Goal: Obtain resource: Download file/media

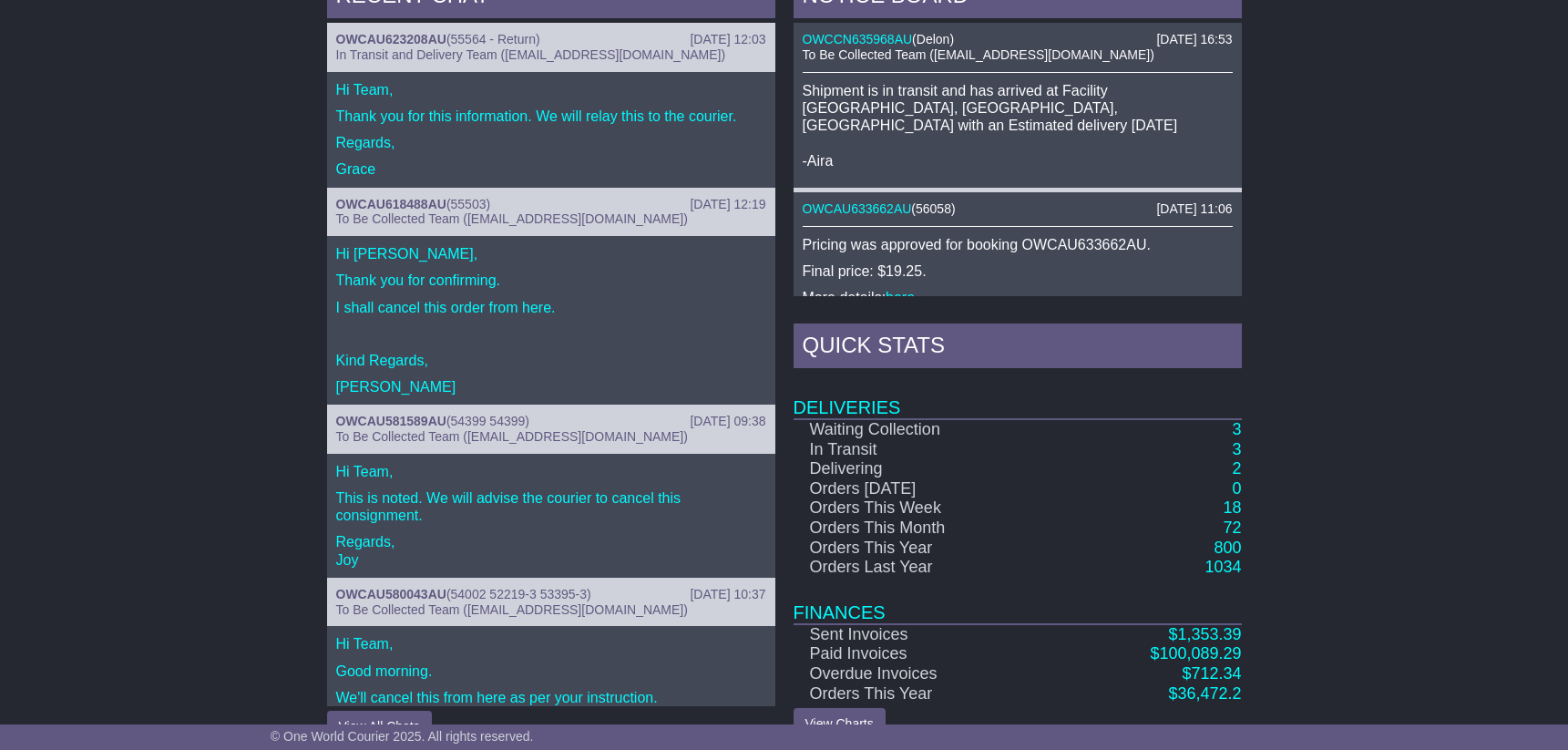
scroll to position [845, 0]
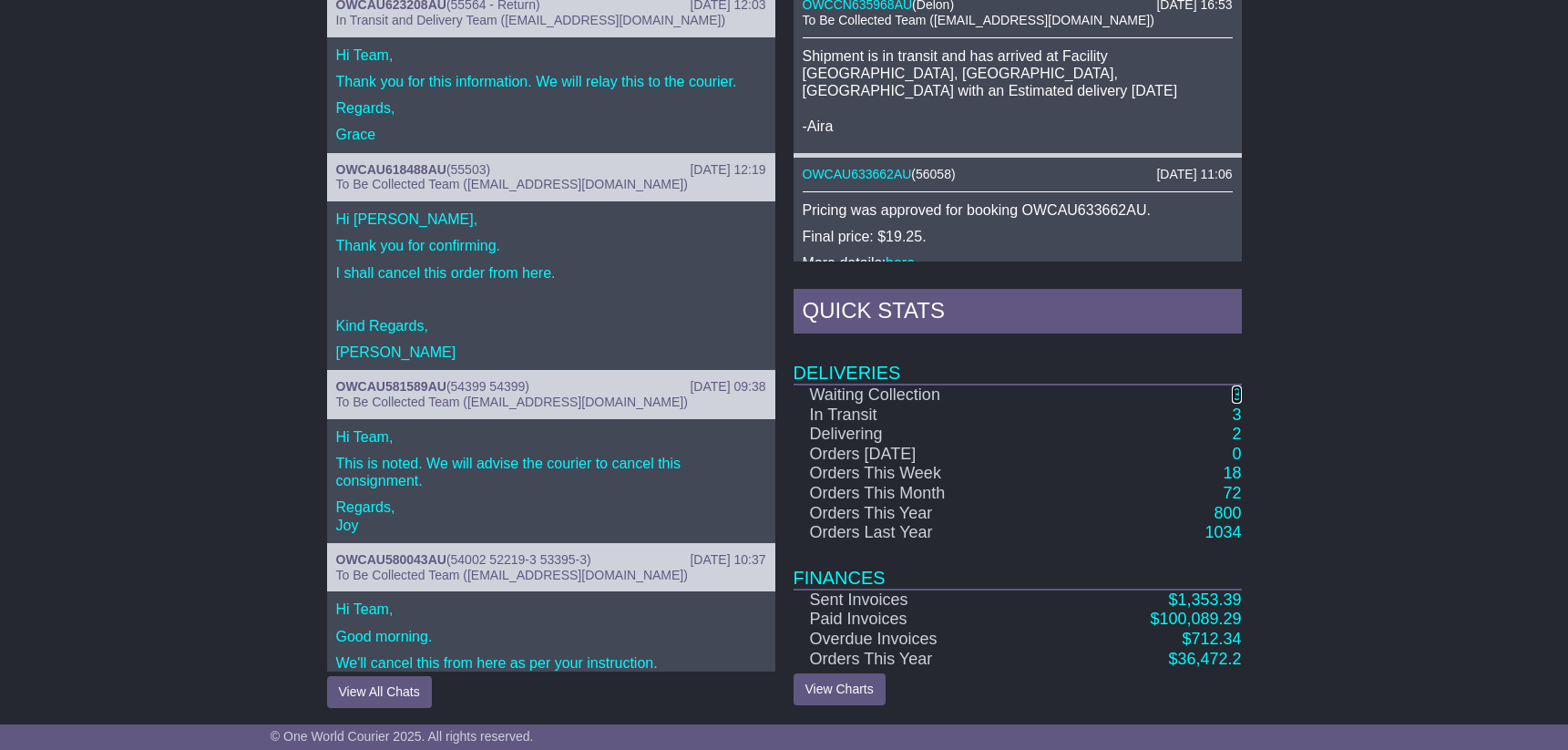
click at [1236, 392] on link "3" at bounding box center [1236, 394] width 10 height 18
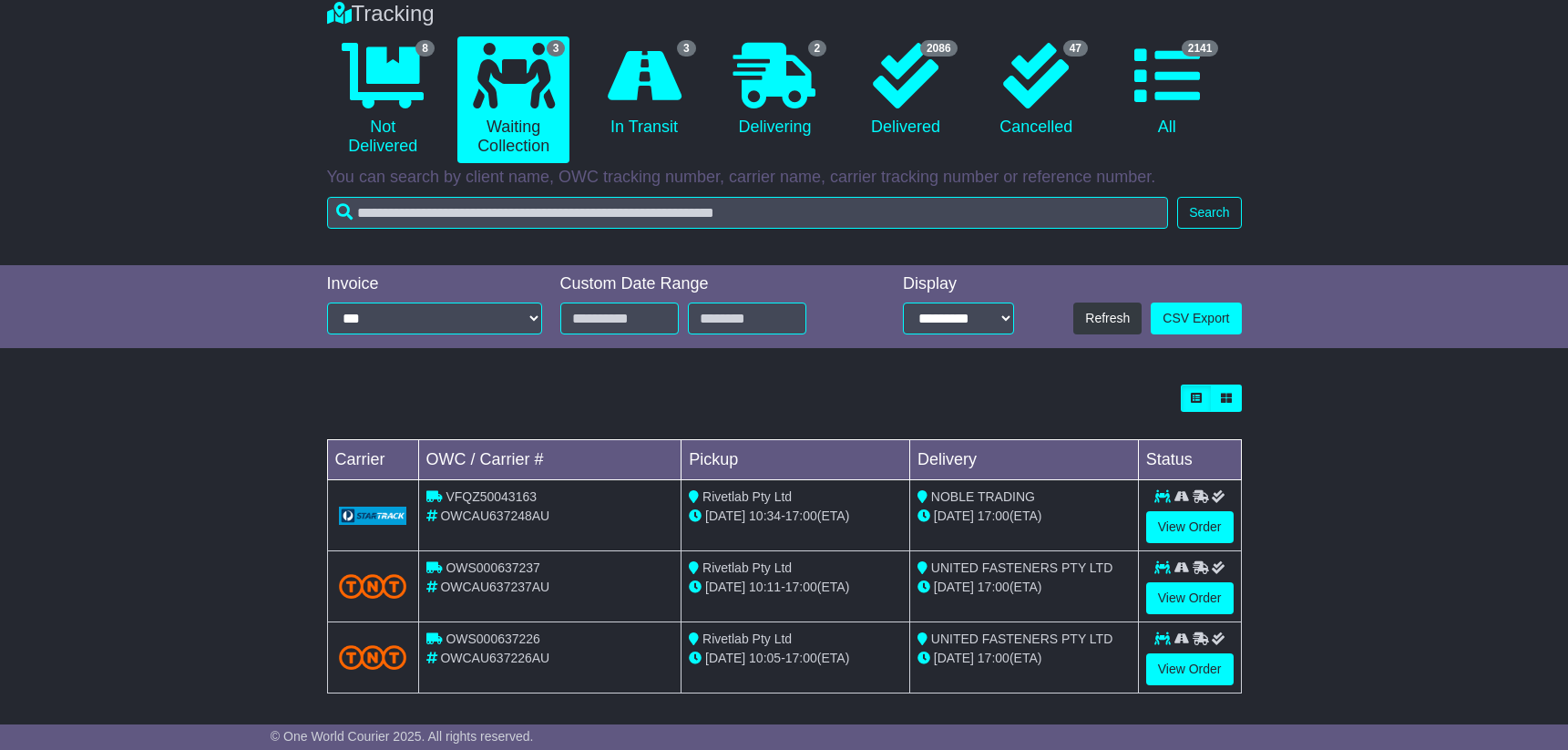
scroll to position [161, 0]
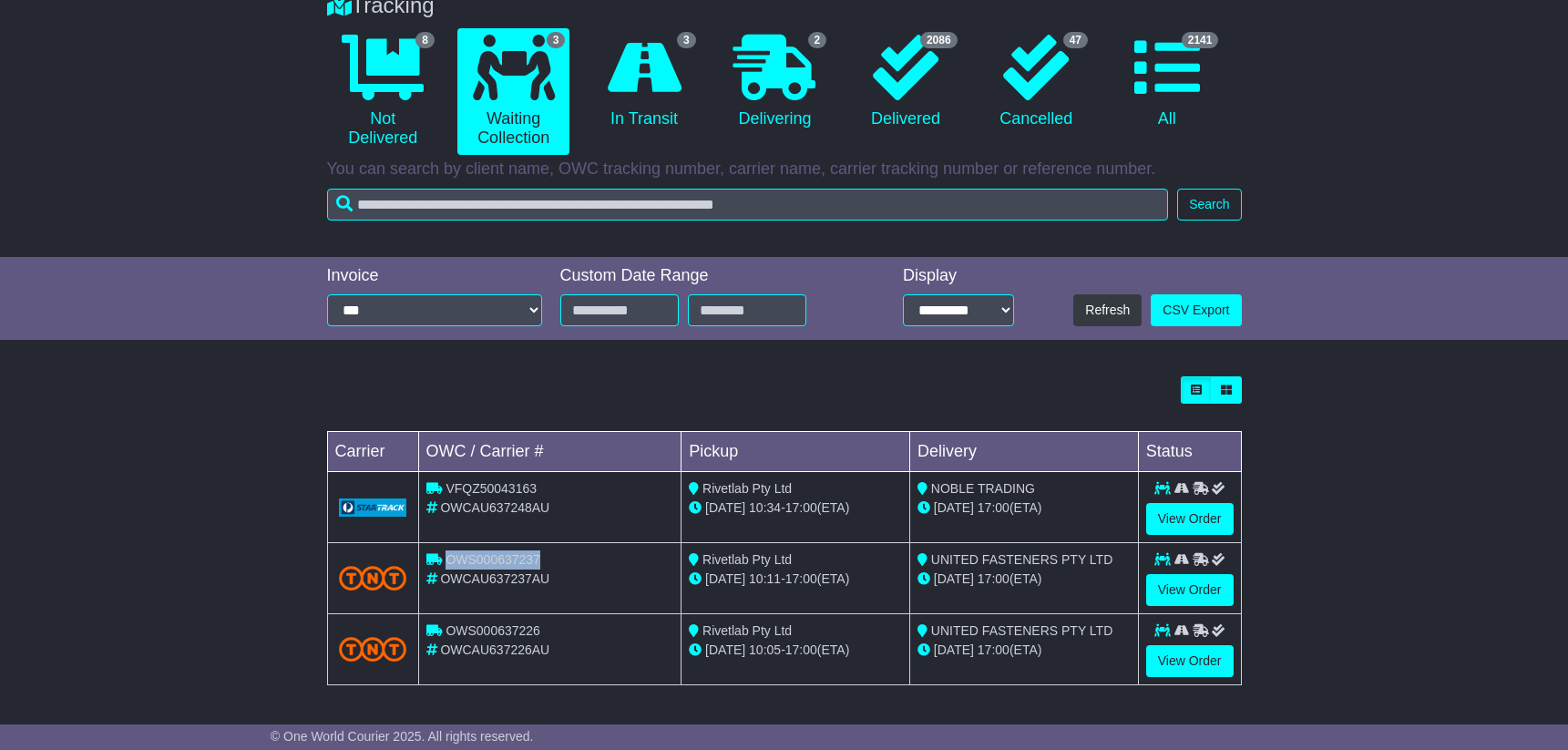
drag, startPoint x: 444, startPoint y: 561, endPoint x: 536, endPoint y: 562, distance: 92.0
click at [536, 562] on div "OWS000637237" at bounding box center [550, 560] width 247 height 19
copy span "OWS000637237"
click at [1194, 591] on link "View Order" at bounding box center [1189, 590] width 87 height 32
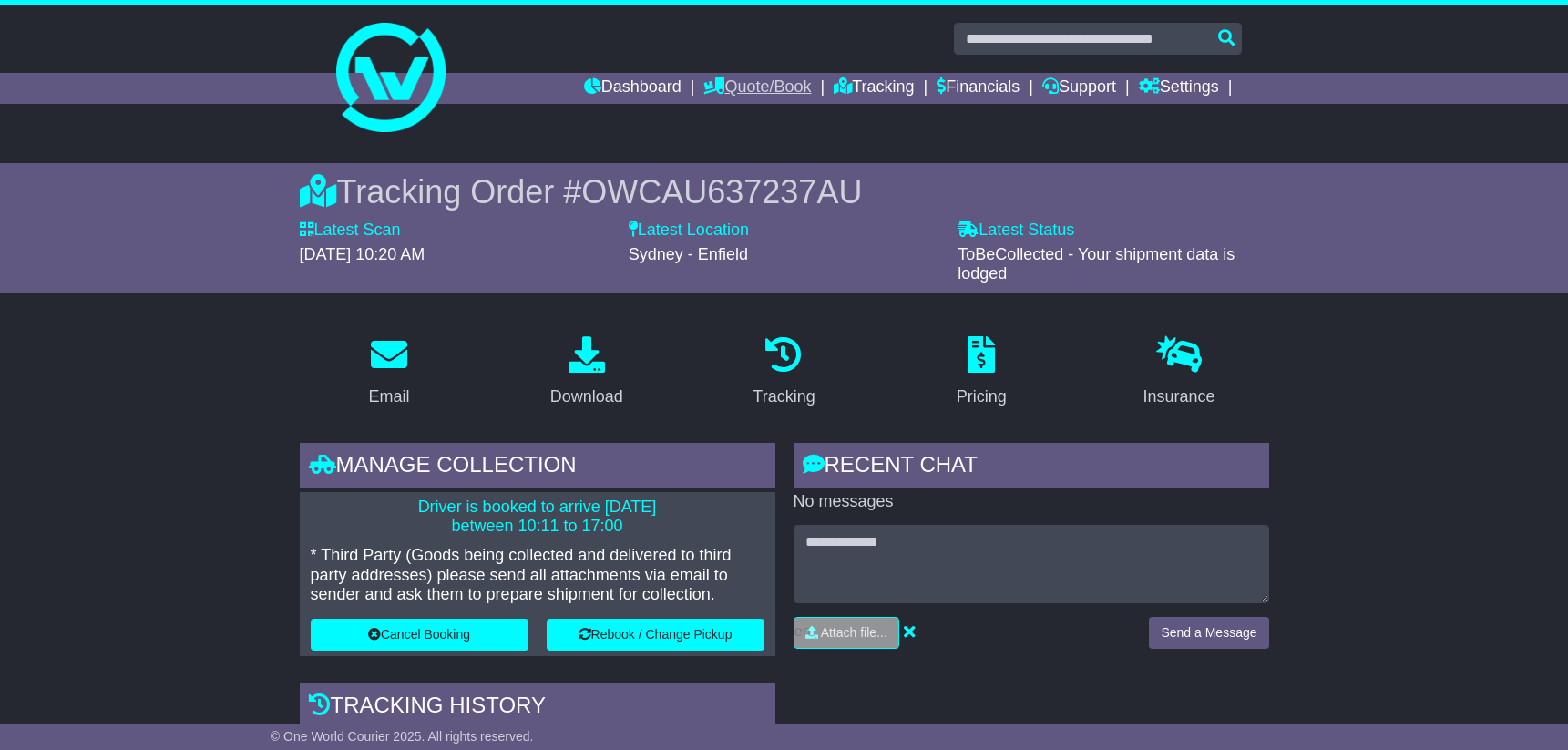
click at [738, 90] on link "Quote/Book" at bounding box center [757, 88] width 107 height 31
click at [649, 89] on link "Dashboard" at bounding box center [633, 88] width 98 height 31
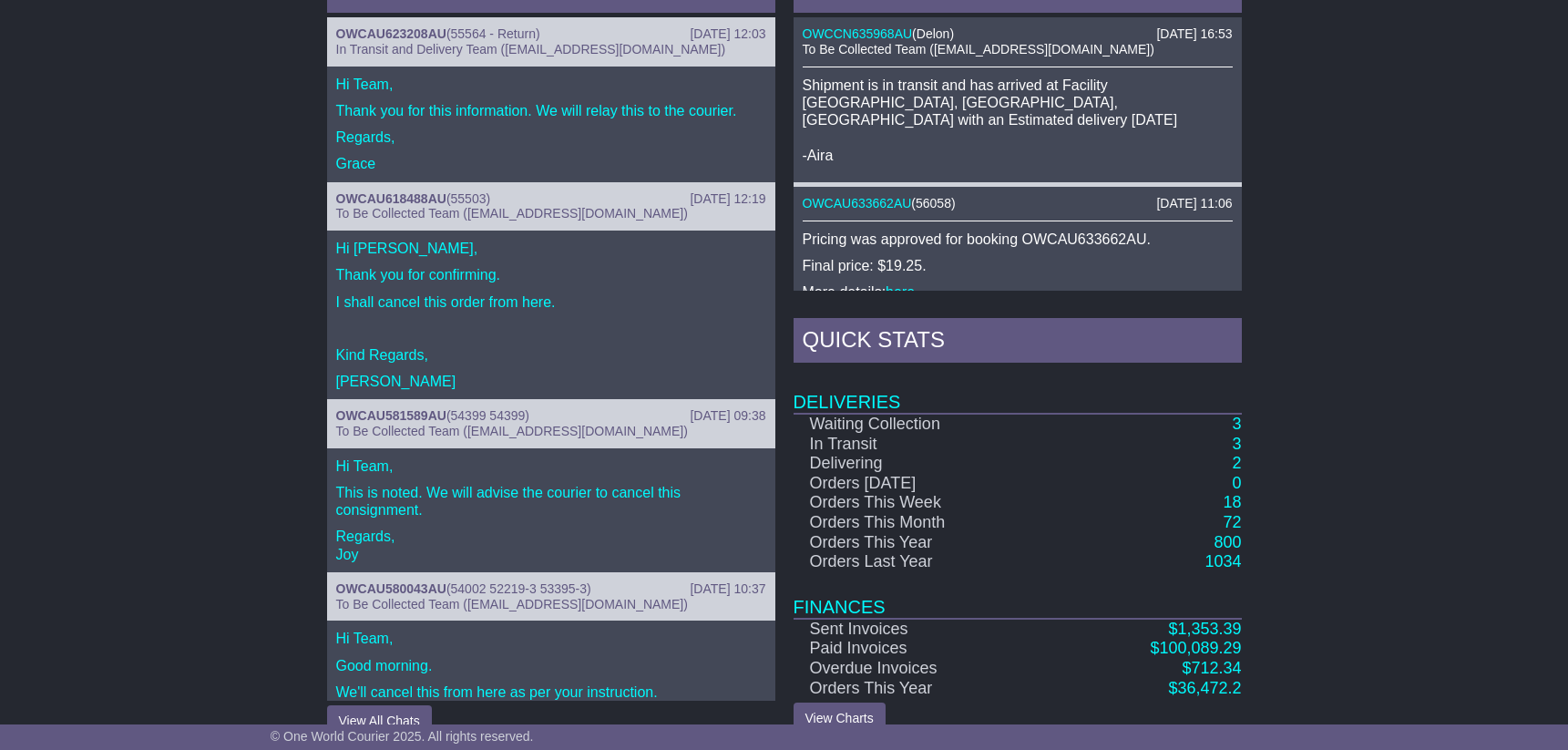
scroll to position [821, 0]
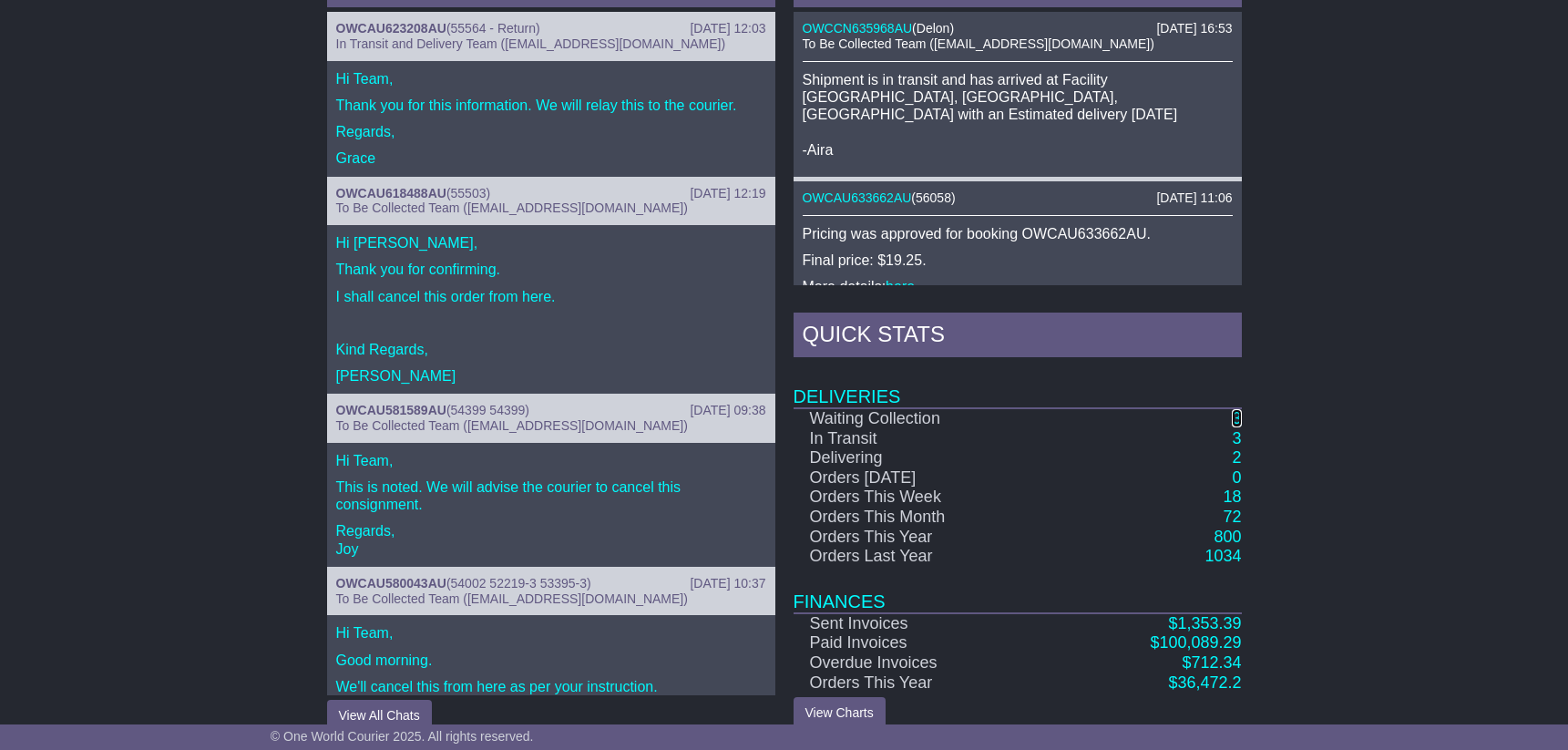
click at [1232, 415] on link "3" at bounding box center [1236, 418] width 10 height 18
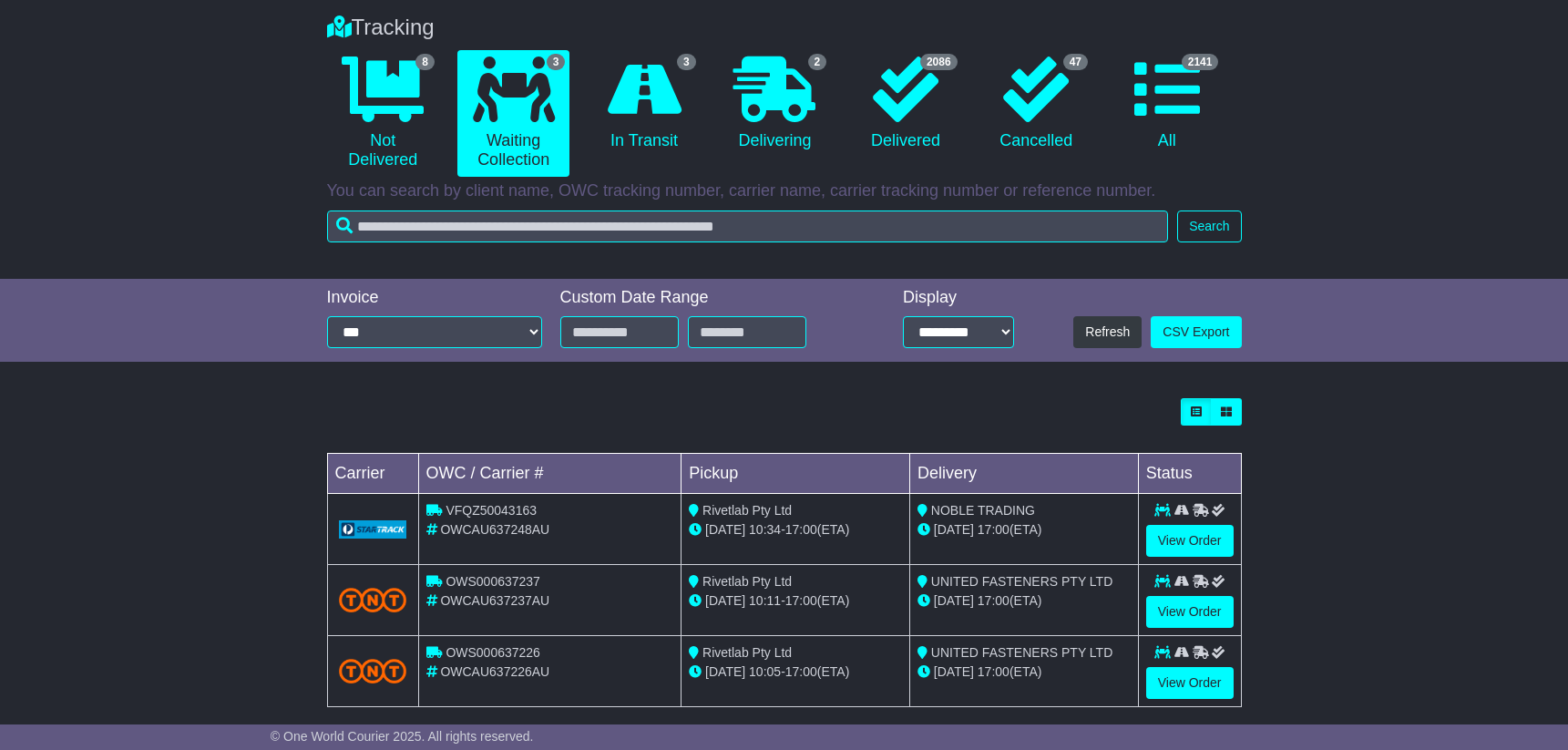
scroll to position [161, 0]
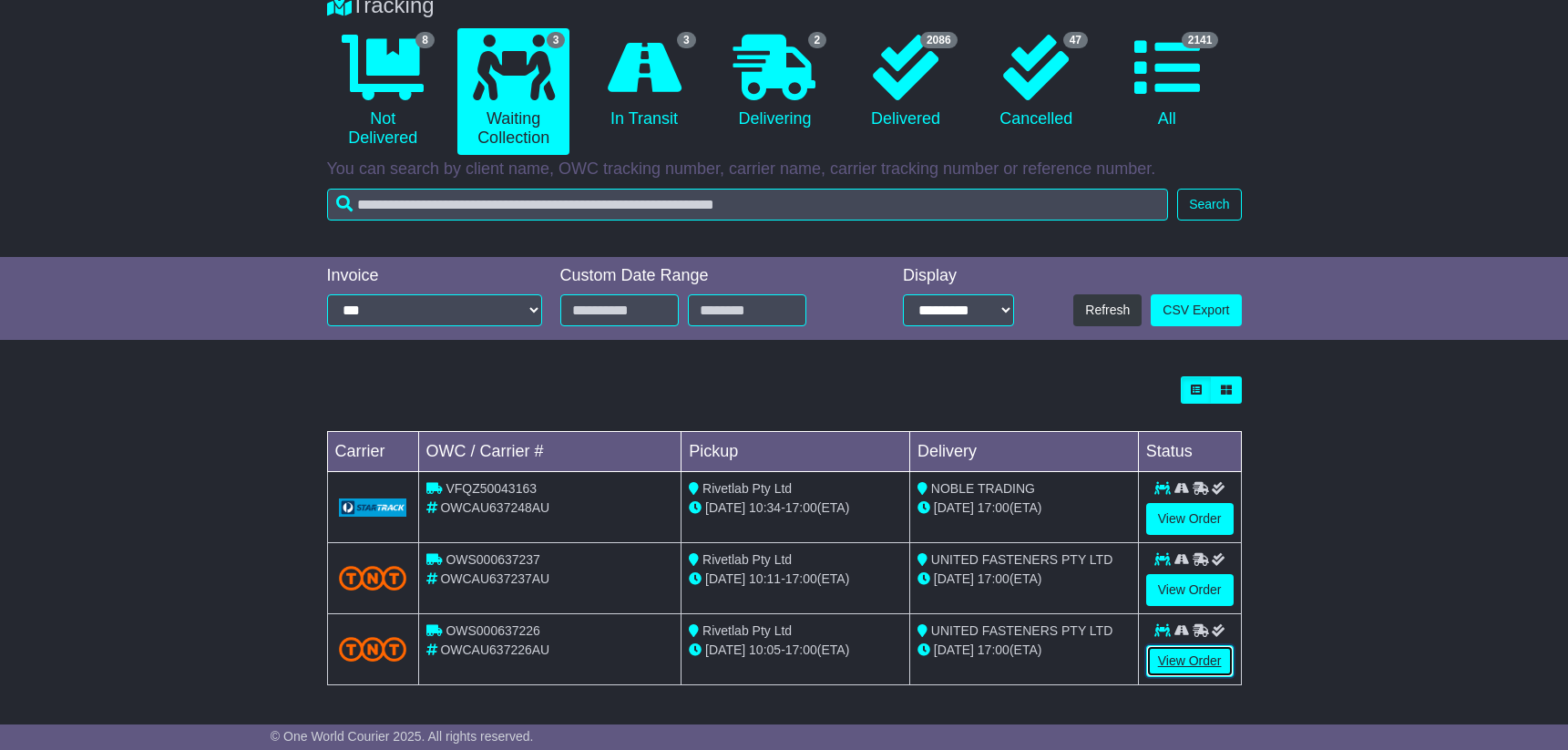
click at [1177, 660] on link "View Order" at bounding box center [1189, 661] width 87 height 32
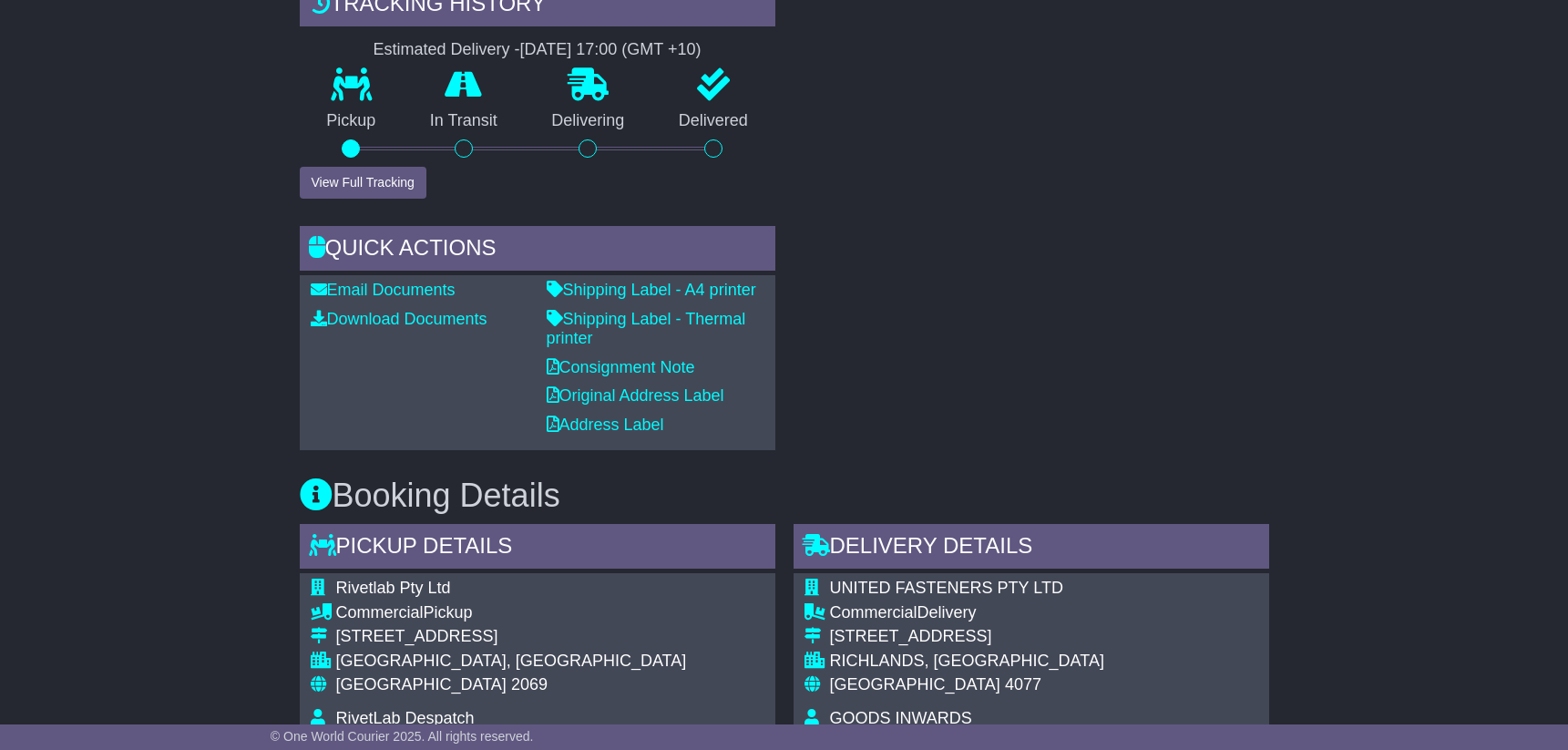
scroll to position [711, 0]
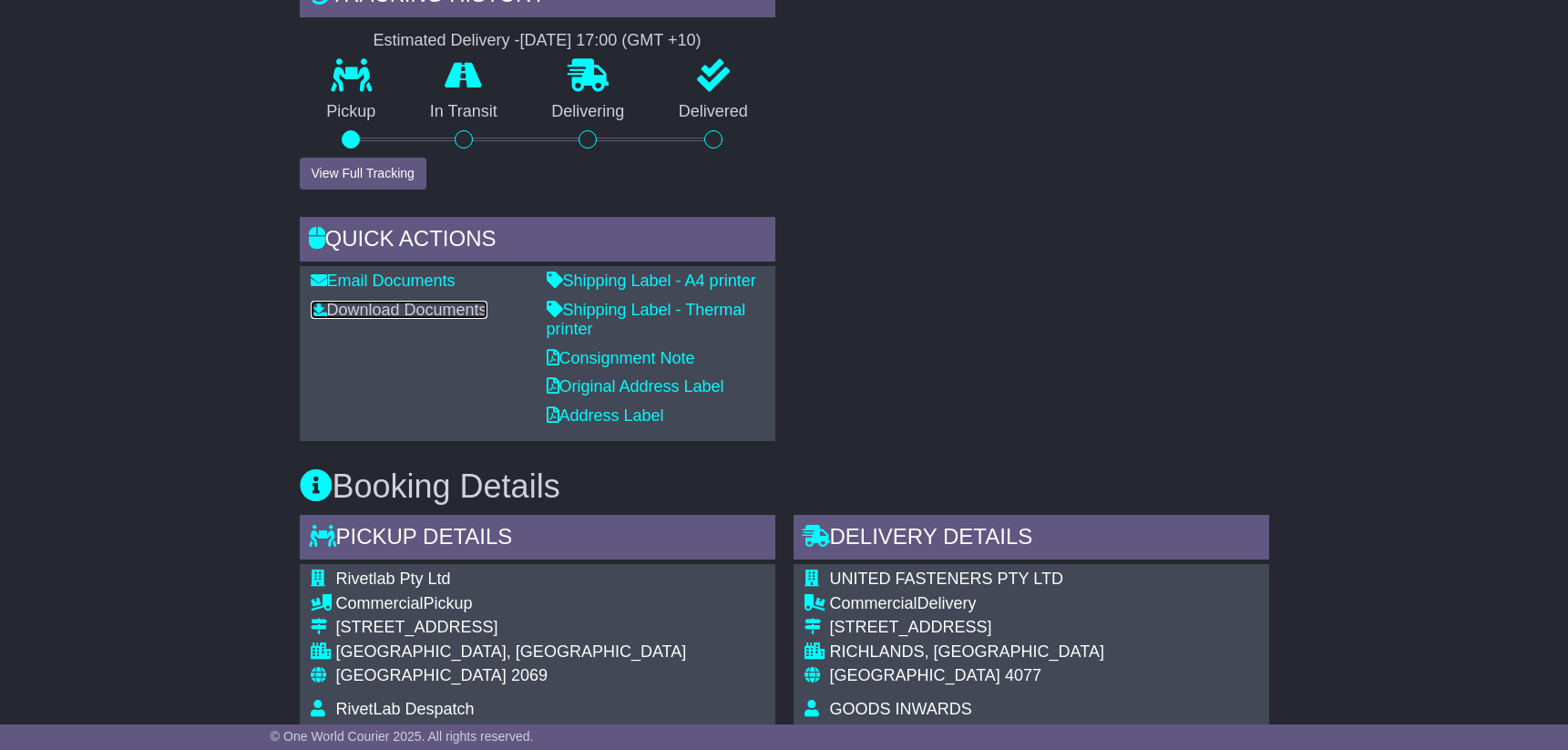
click at [357, 306] on link "Download Documents" at bounding box center [399, 310] width 176 height 18
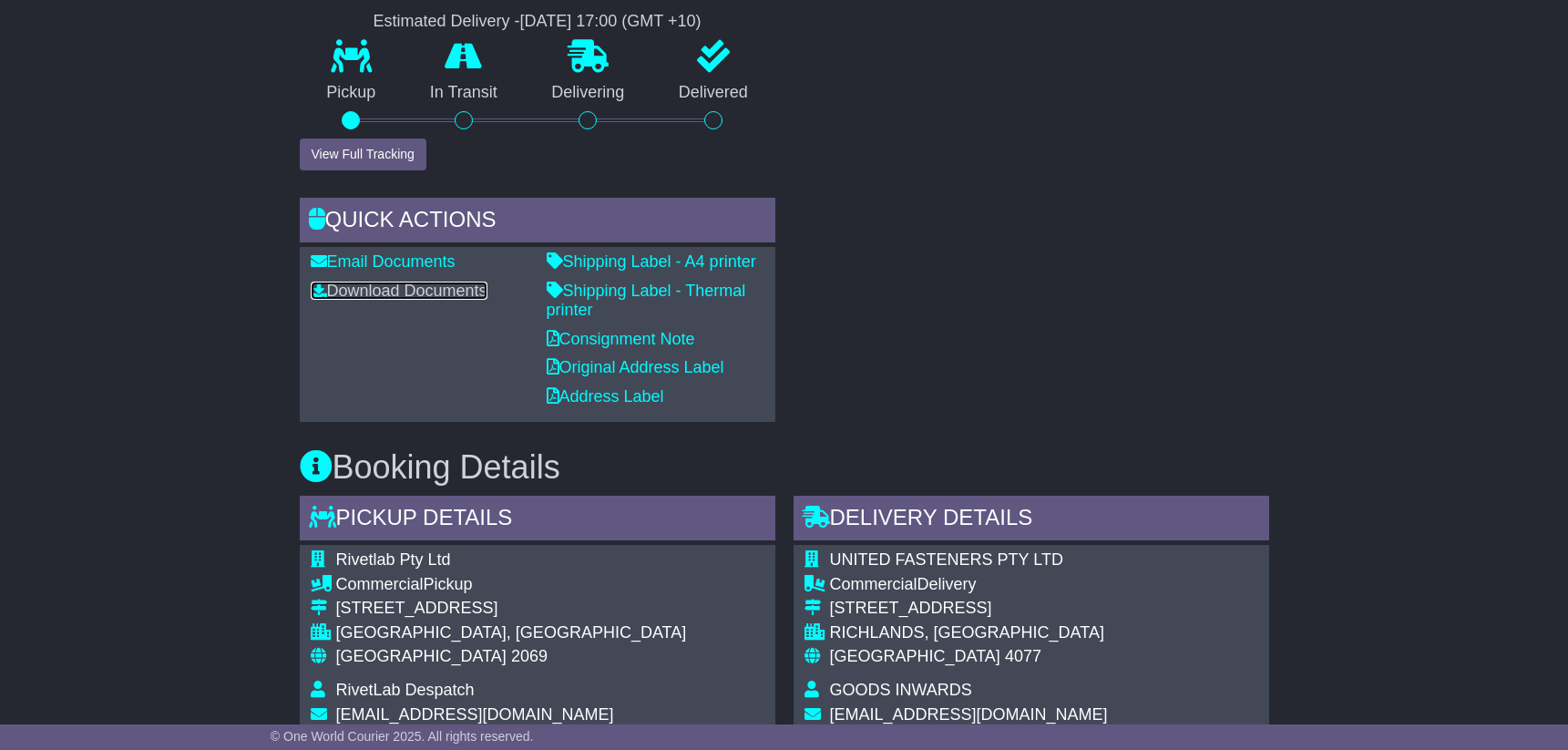
scroll to position [1154, 0]
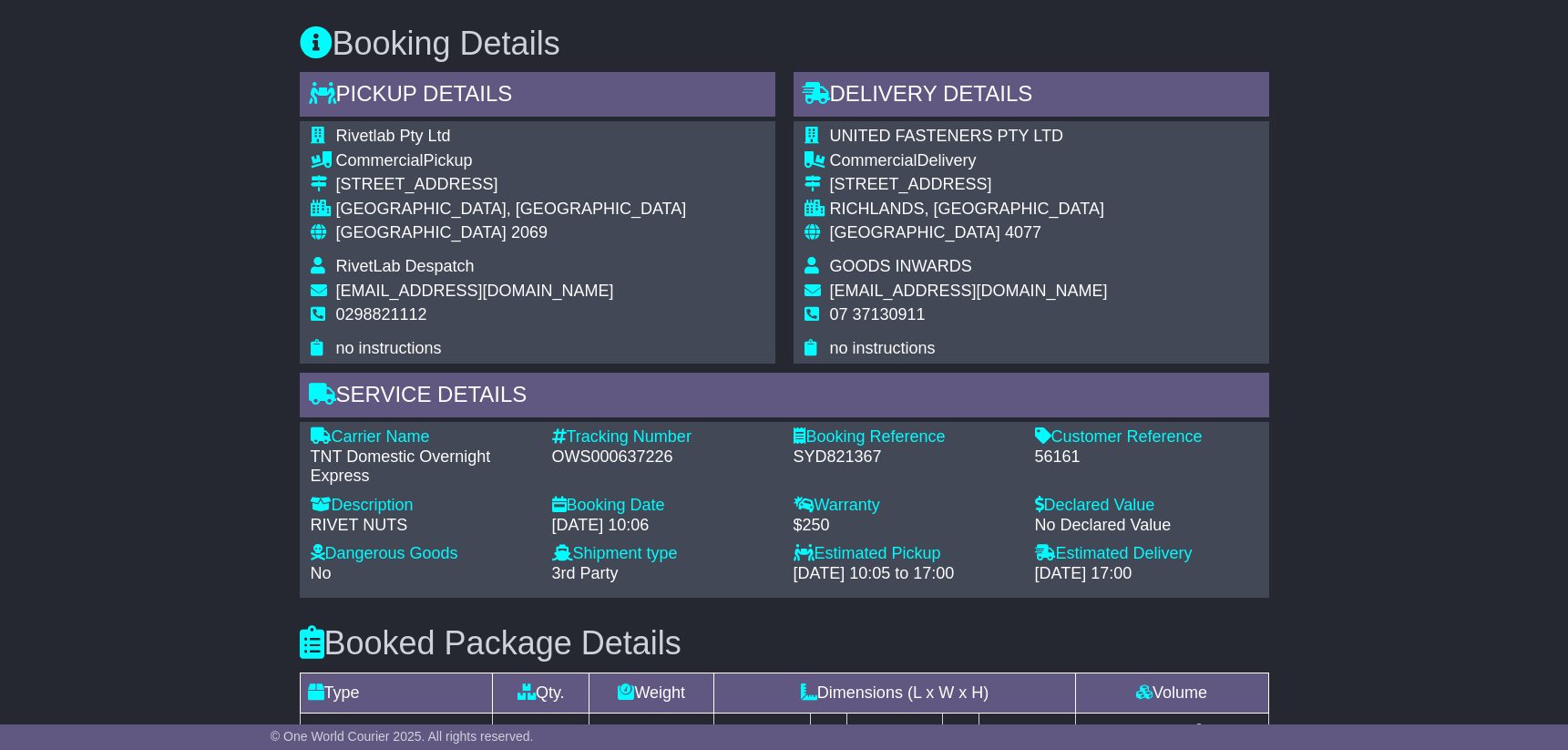
click at [184, 152] on div "Email Download Tracking Pricing Insurance" at bounding box center [784, 210] width 1568 height 2086
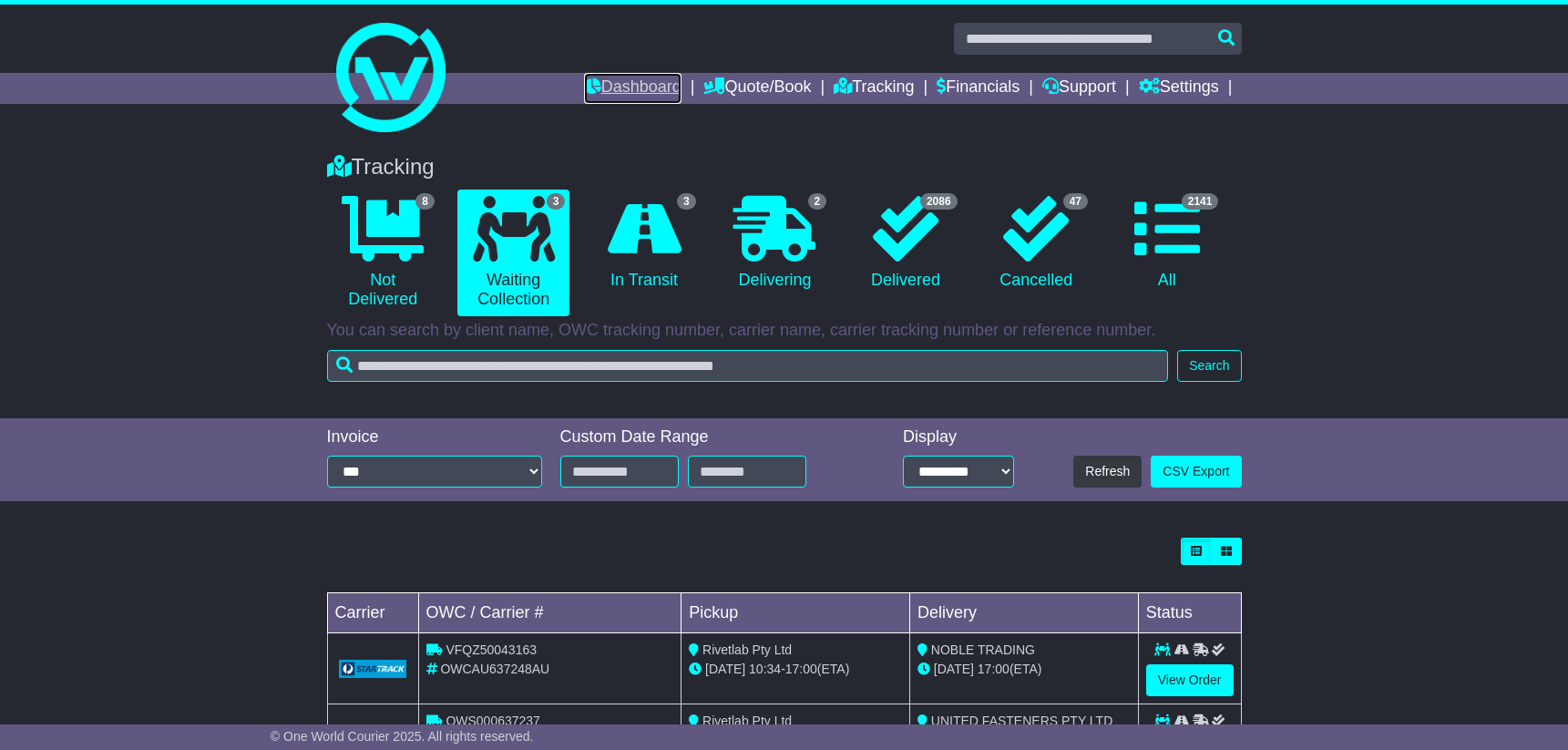
click at [608, 85] on link "Dashboard" at bounding box center [633, 88] width 98 height 31
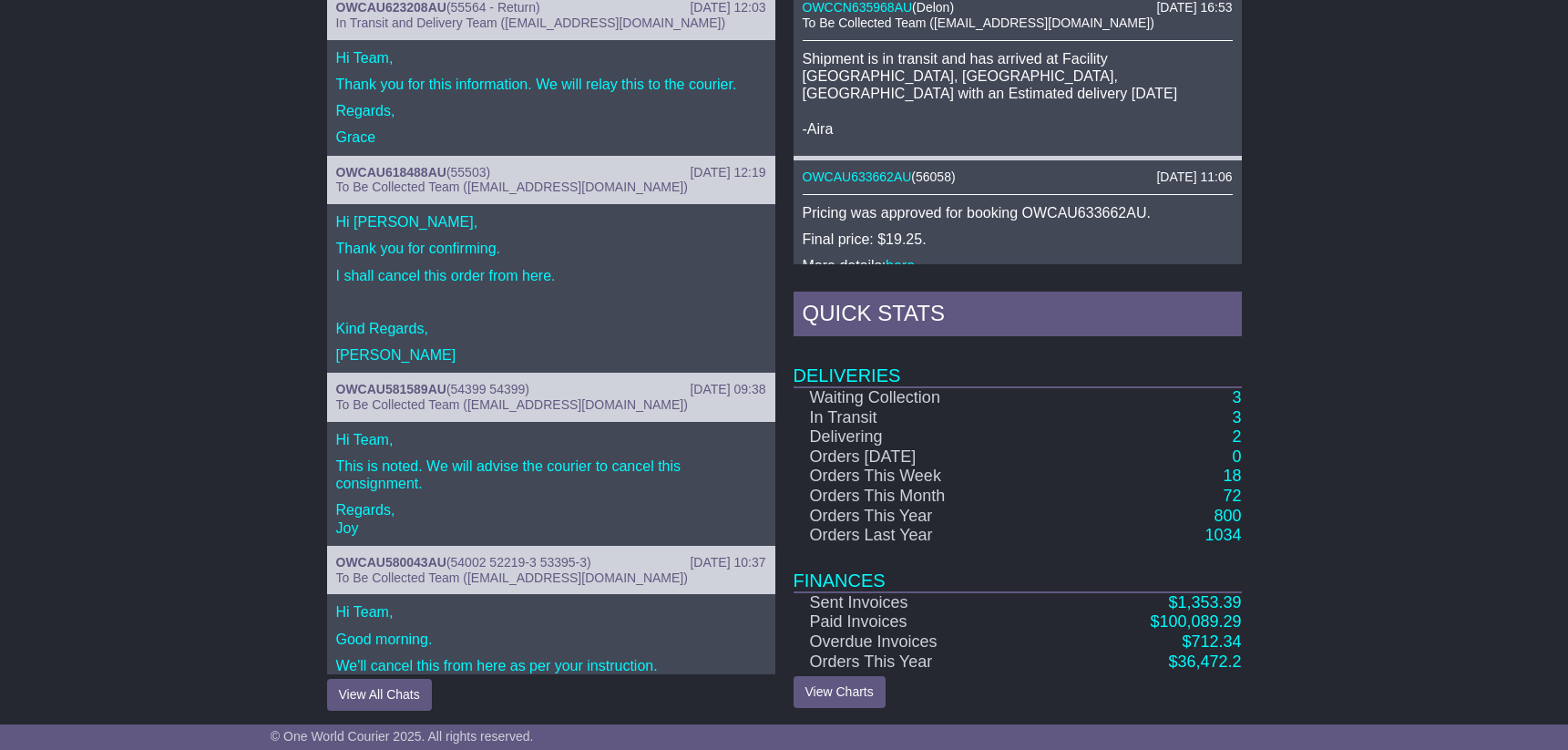
scroll to position [845, 0]
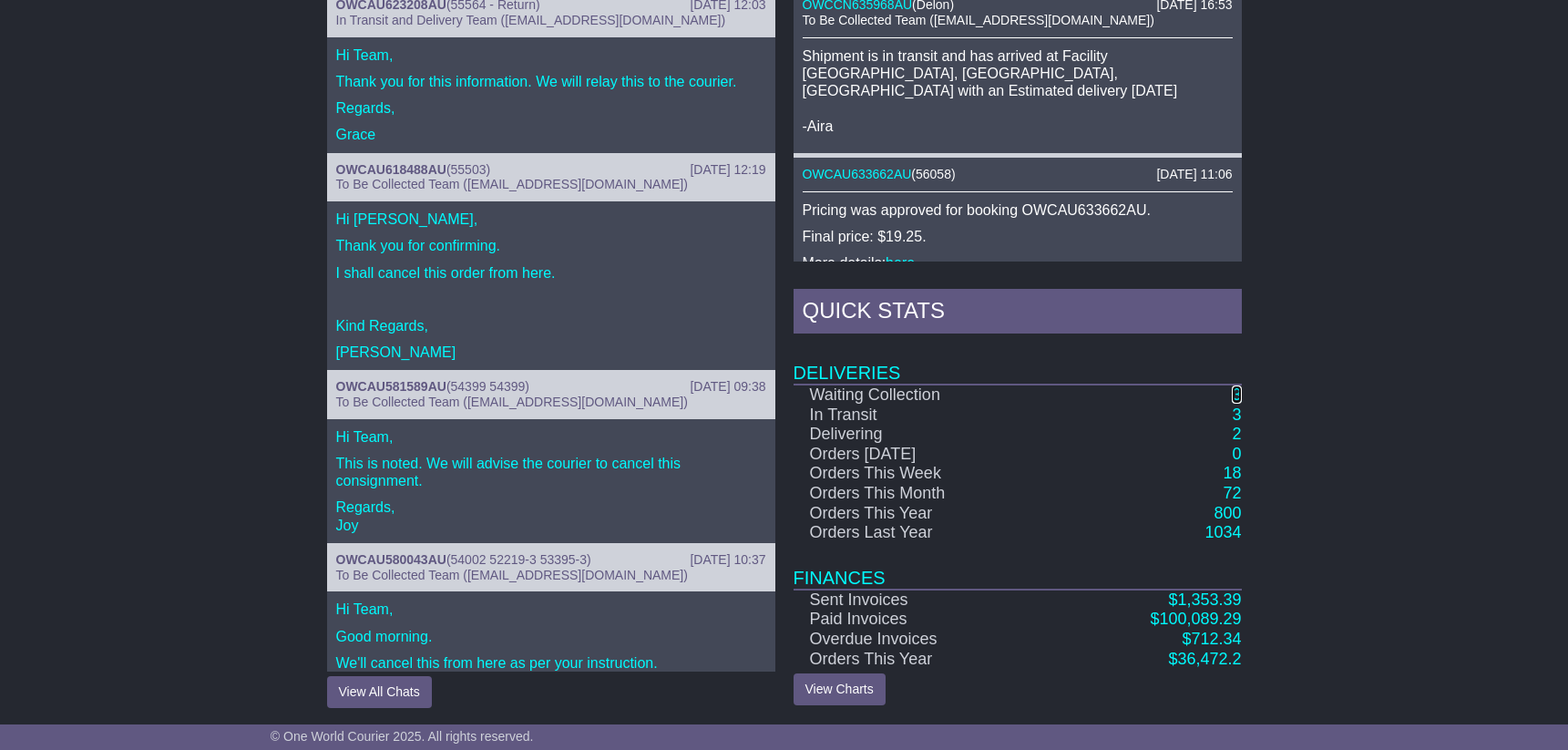
click at [1236, 393] on link "3" at bounding box center [1236, 394] width 10 height 18
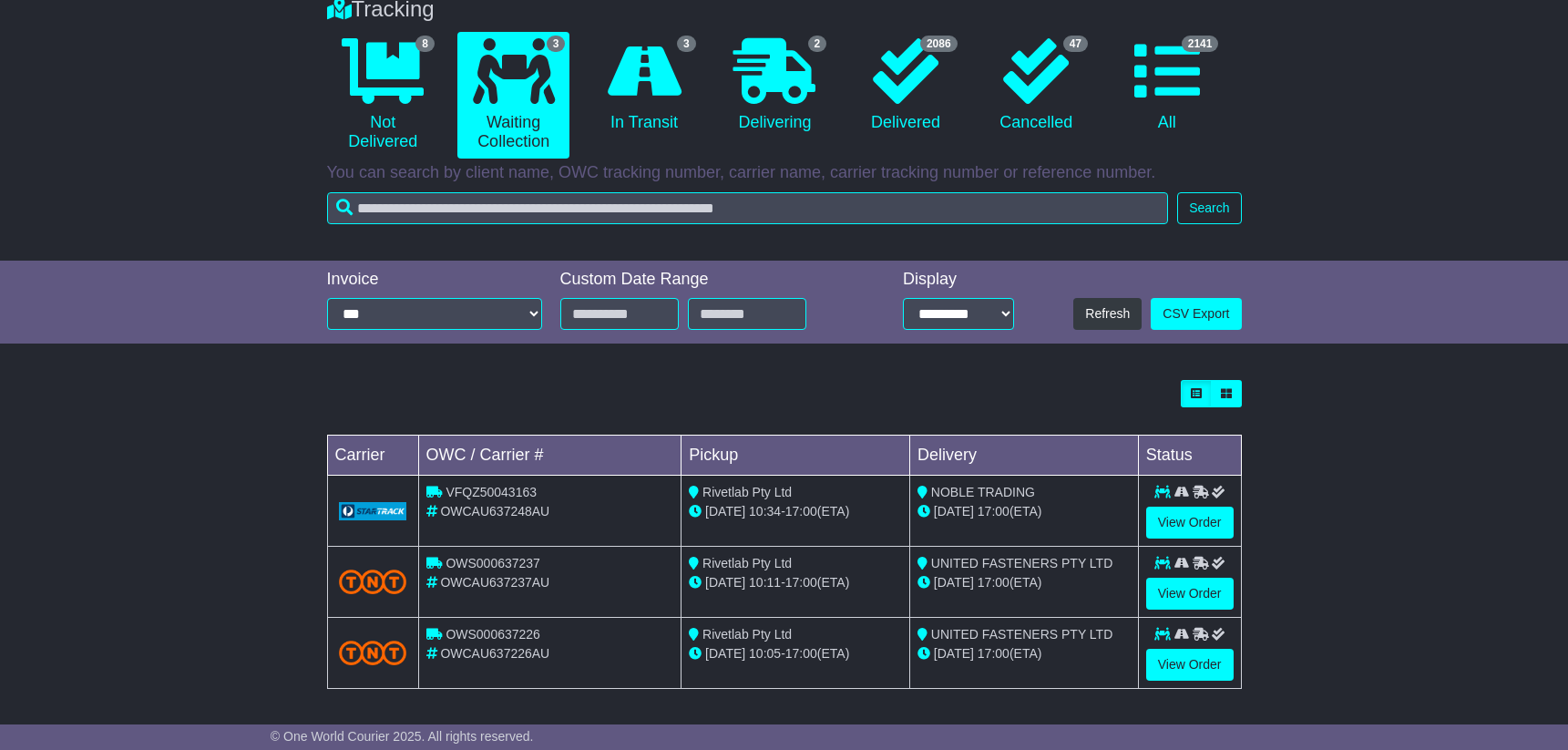
scroll to position [161, 0]
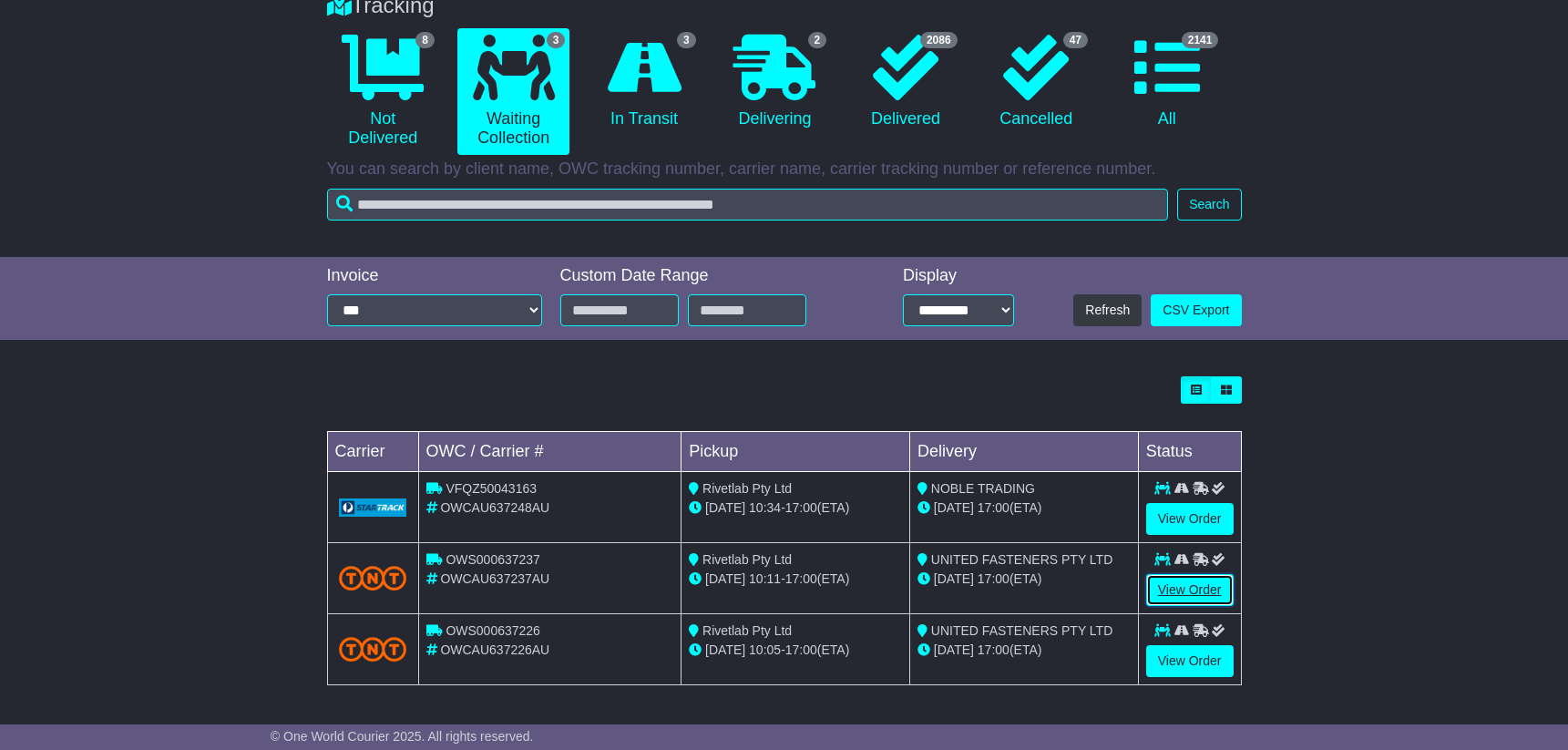
click at [1182, 588] on link "View Order" at bounding box center [1189, 590] width 87 height 32
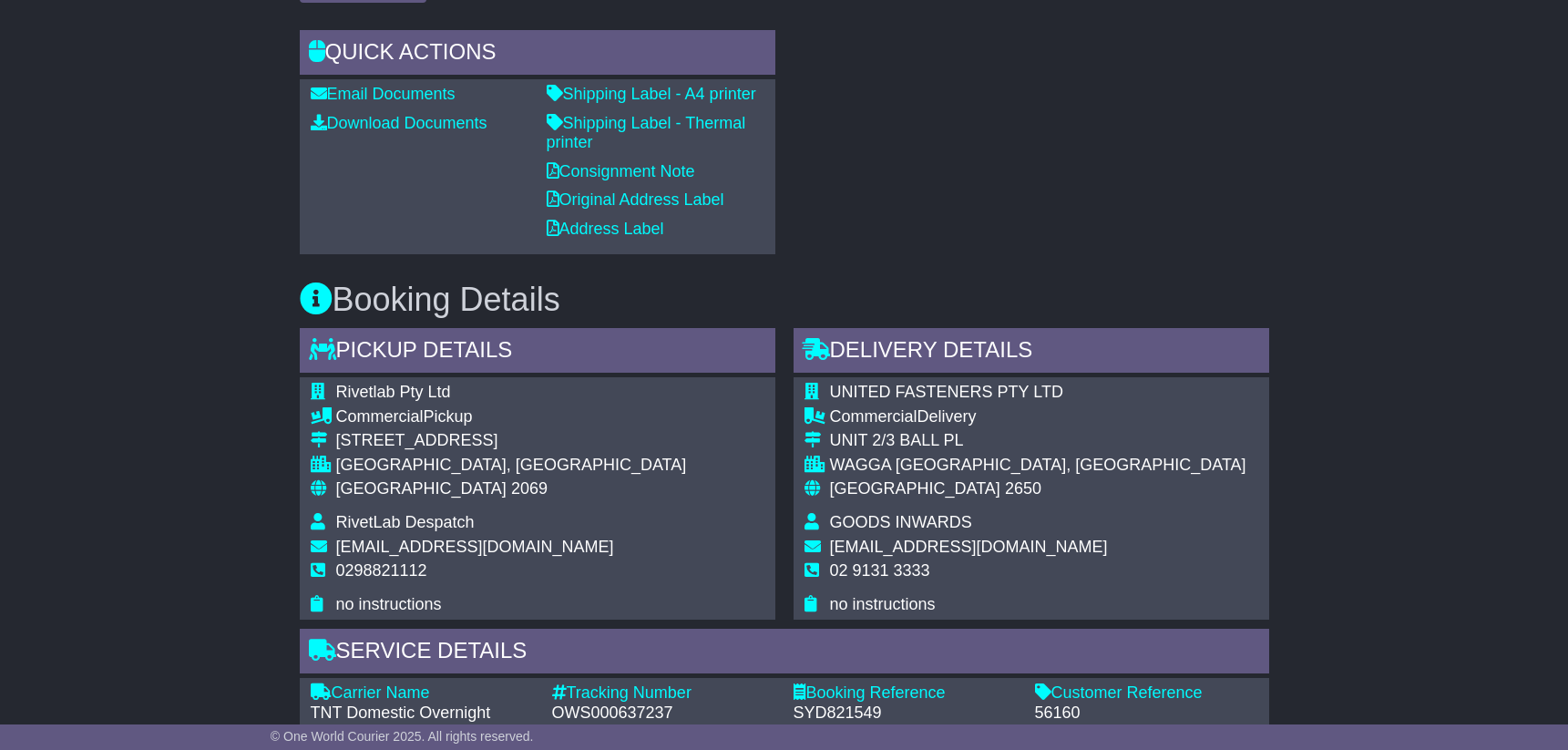
scroll to position [870, 0]
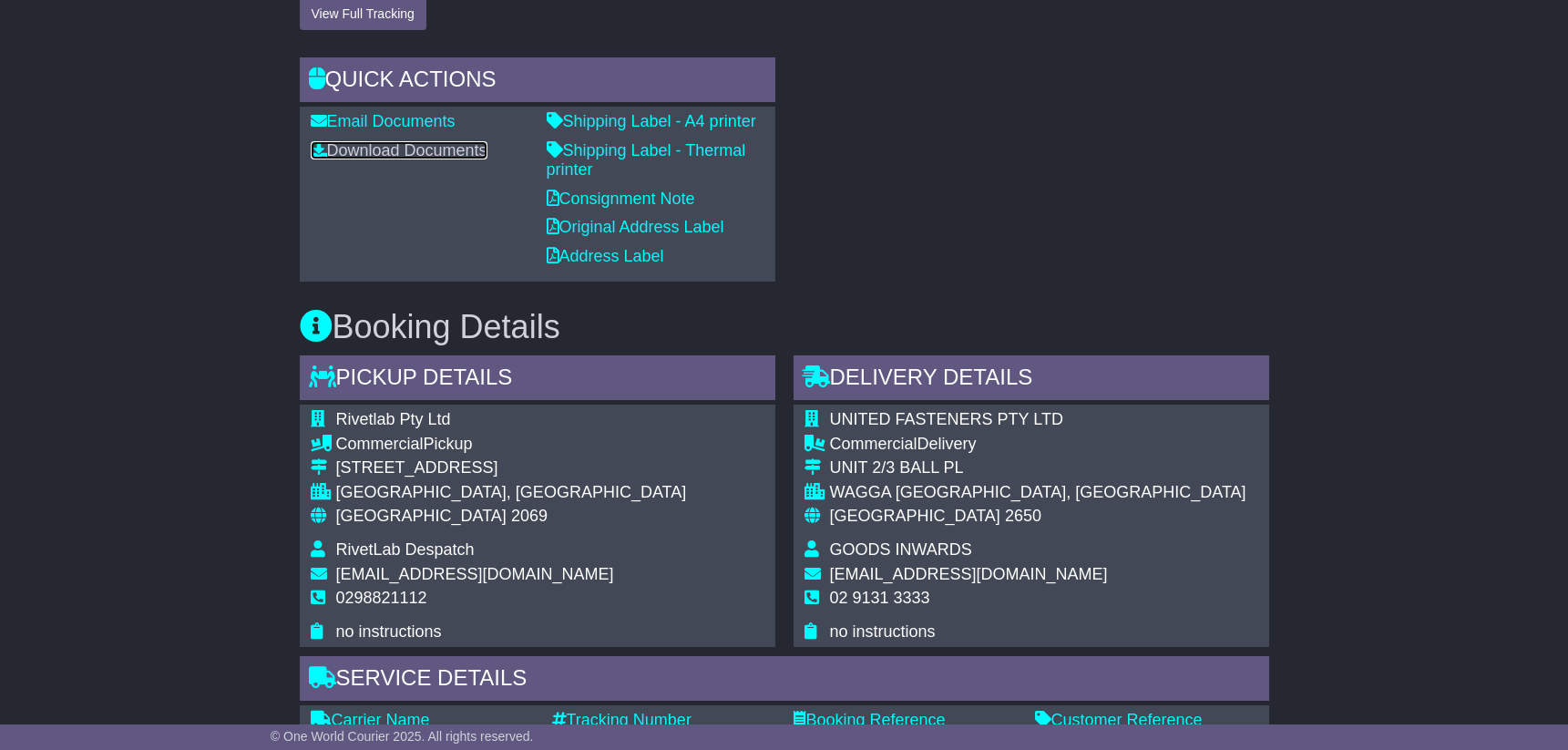
click at [395, 150] on link "Download Documents" at bounding box center [399, 150] width 176 height 18
